Goal: Transaction & Acquisition: Purchase product/service

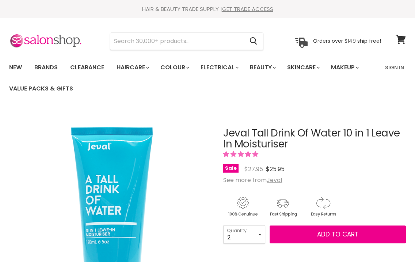
select select "2"
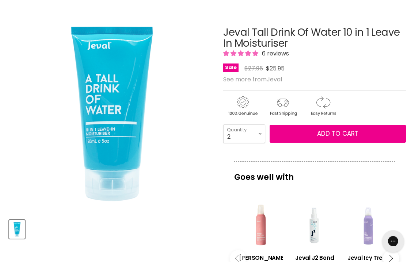
scroll to position [101, 0]
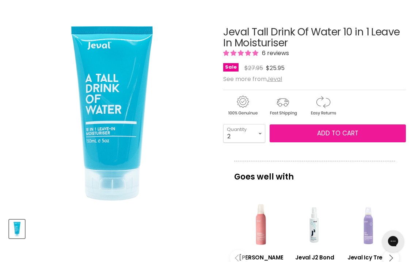
click at [339, 132] on span "Add to cart" at bounding box center [337, 133] width 41 height 9
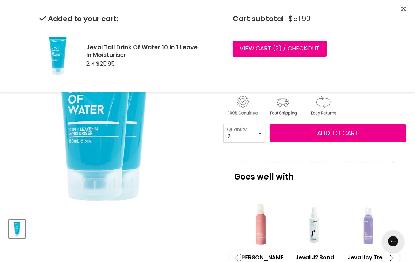
click at [198, 201] on div "Click or scroll to zoom Tap or pinch to zoom" at bounding box center [111, 110] width 204 height 204
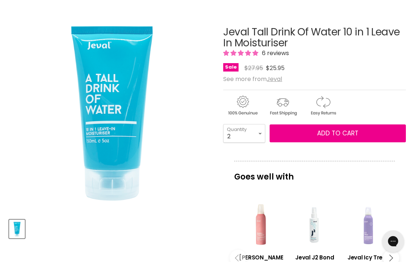
click at [314, 225] on div "Main content" at bounding box center [315, 225] width 46 height 46
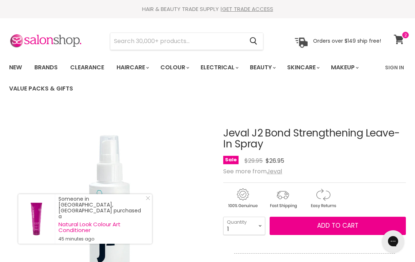
click at [400, 36] on icon at bounding box center [399, 40] width 10 height 10
